Goal: Register for event/course

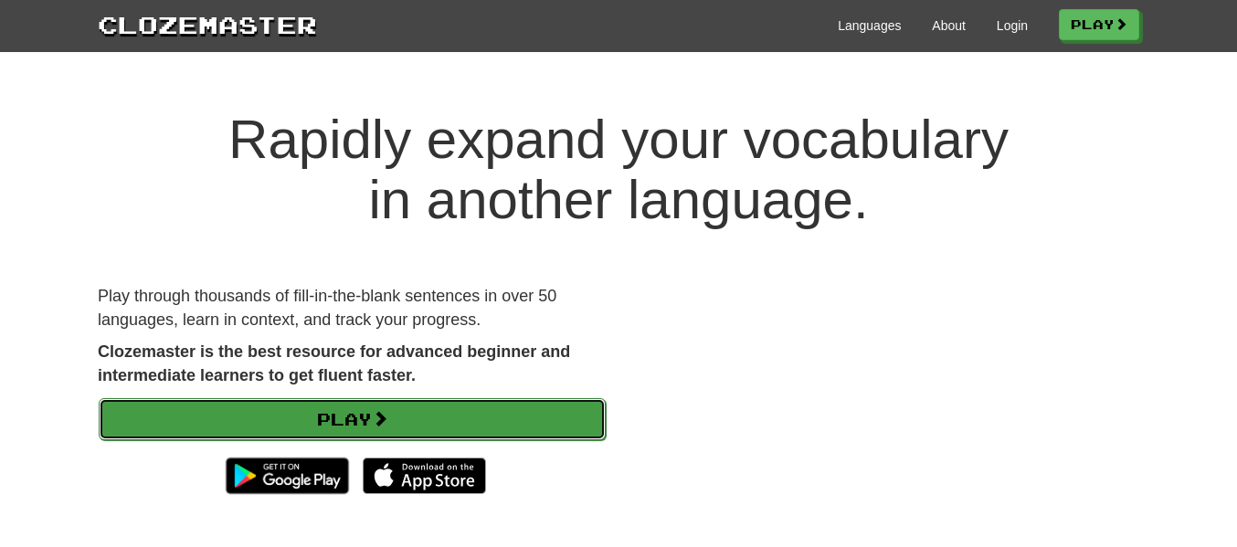
click at [565, 425] on link "Play" at bounding box center [352, 419] width 507 height 42
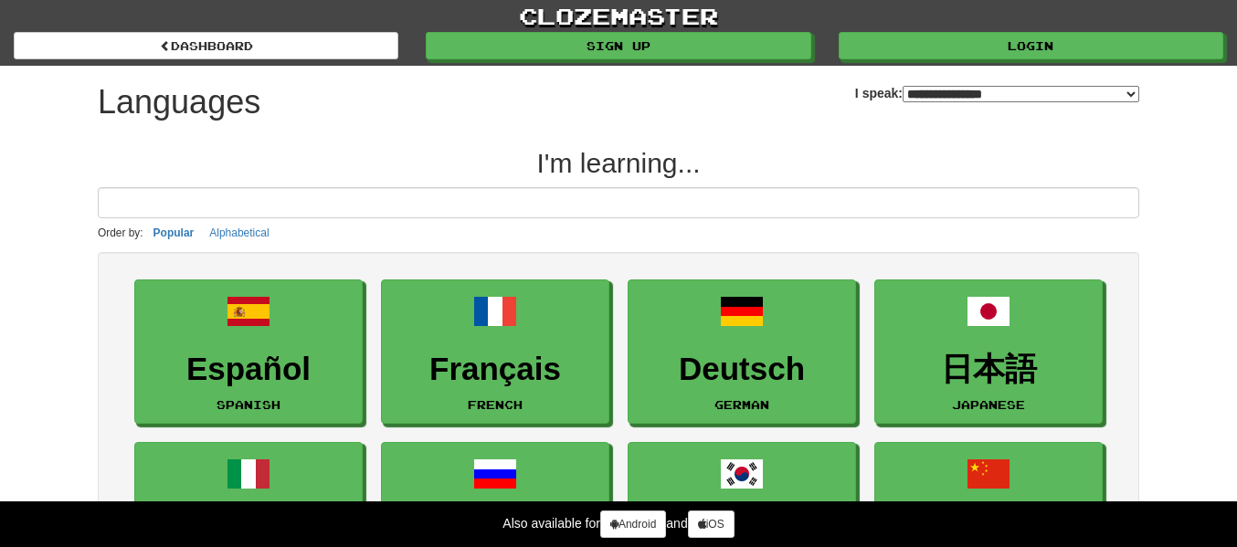
select select "*******"
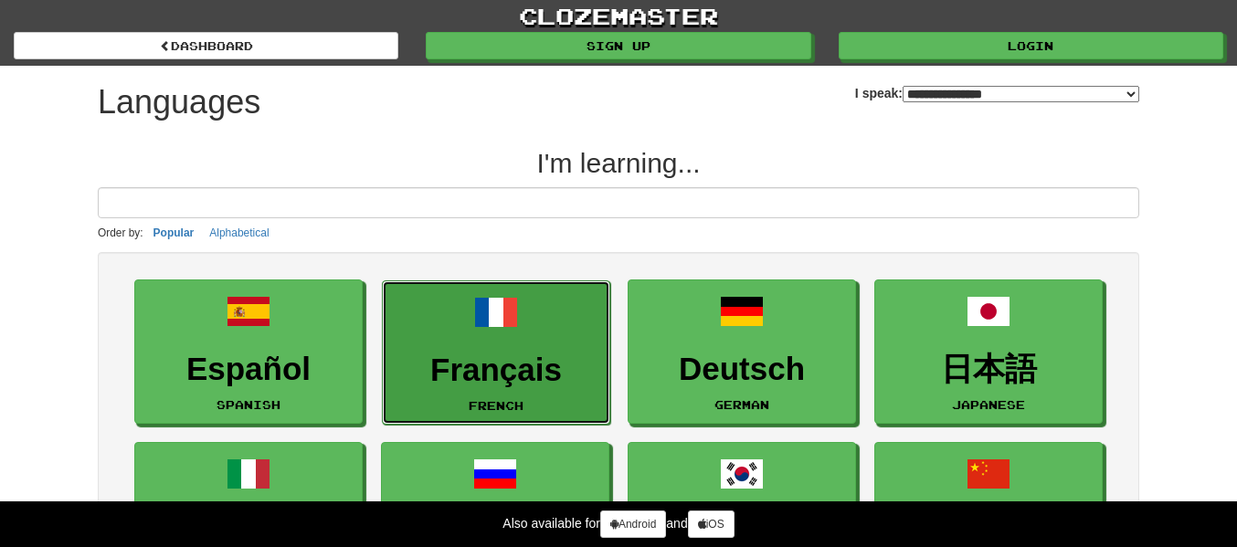
click at [530, 356] on h3 "Français" at bounding box center [496, 371] width 208 height 36
